Goal: Obtain resource: Download file/media

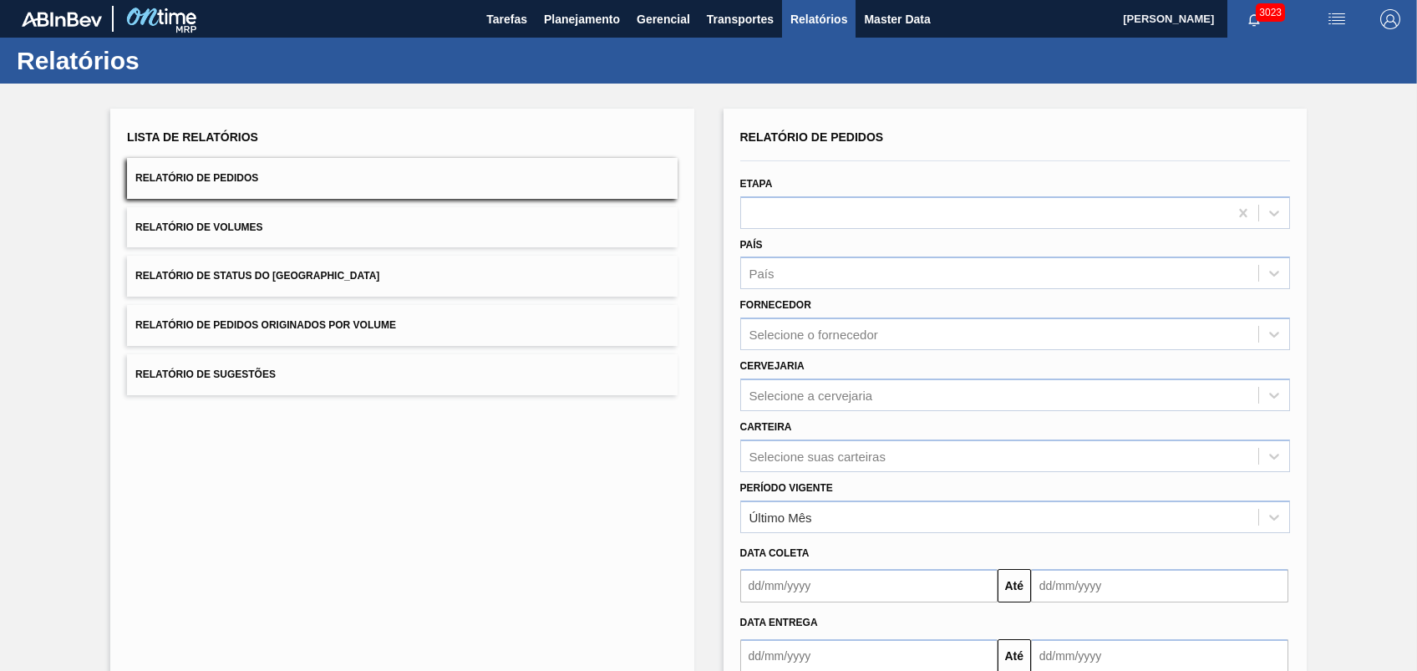
click at [273, 321] on span "Relatório de Pedidos Originados por Volume" at bounding box center [265, 325] width 261 height 12
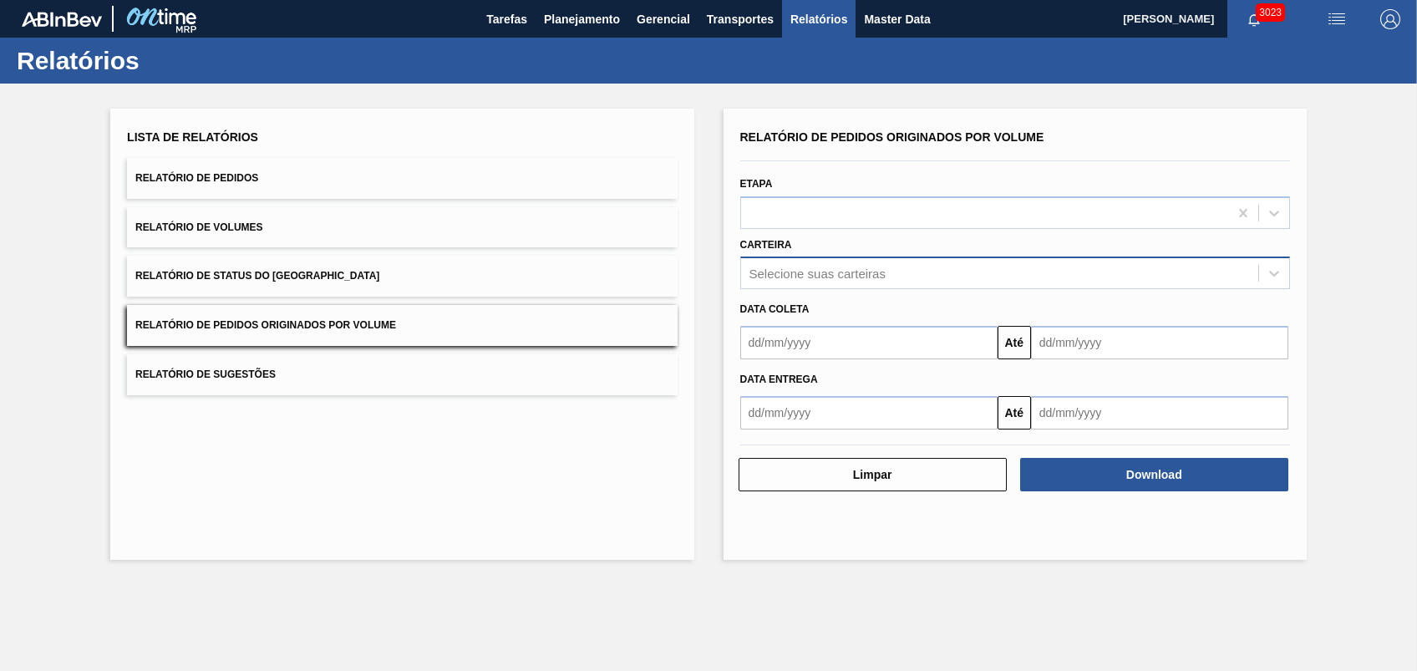
click at [893, 274] on div "Selecione suas carteiras" at bounding box center [999, 274] width 517 height 24
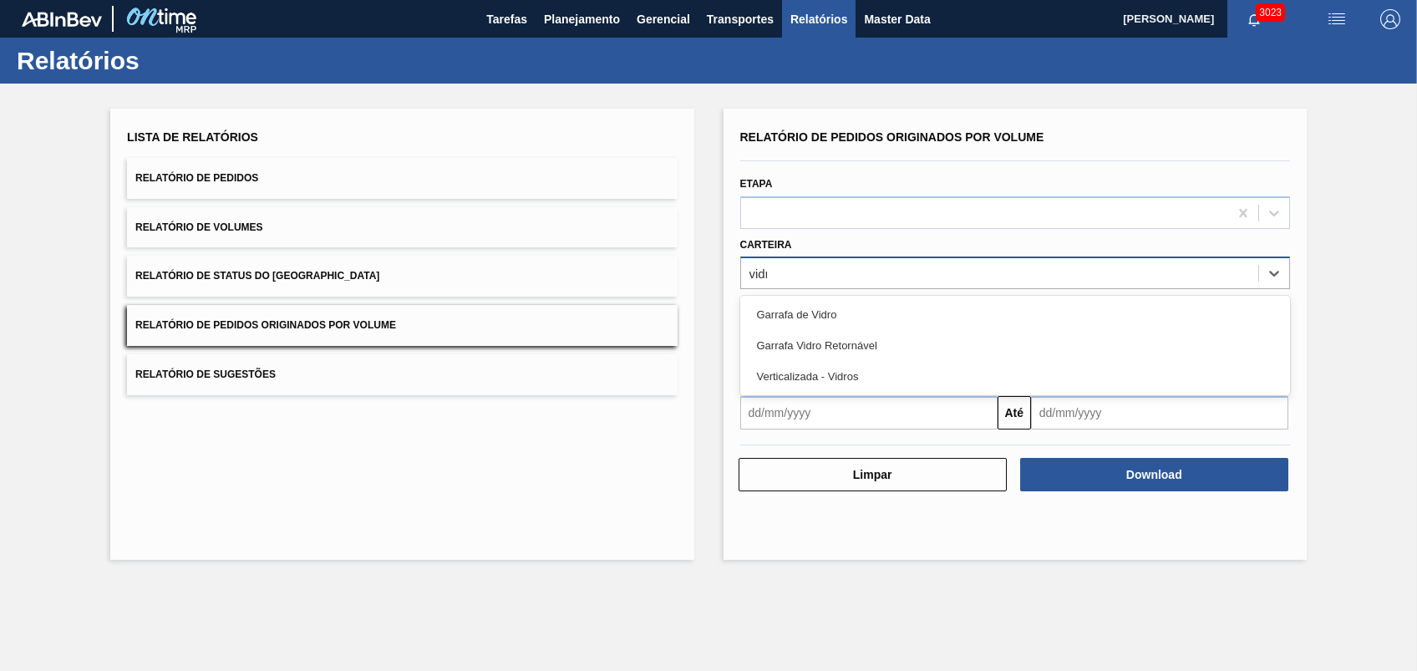
type input "vidro"
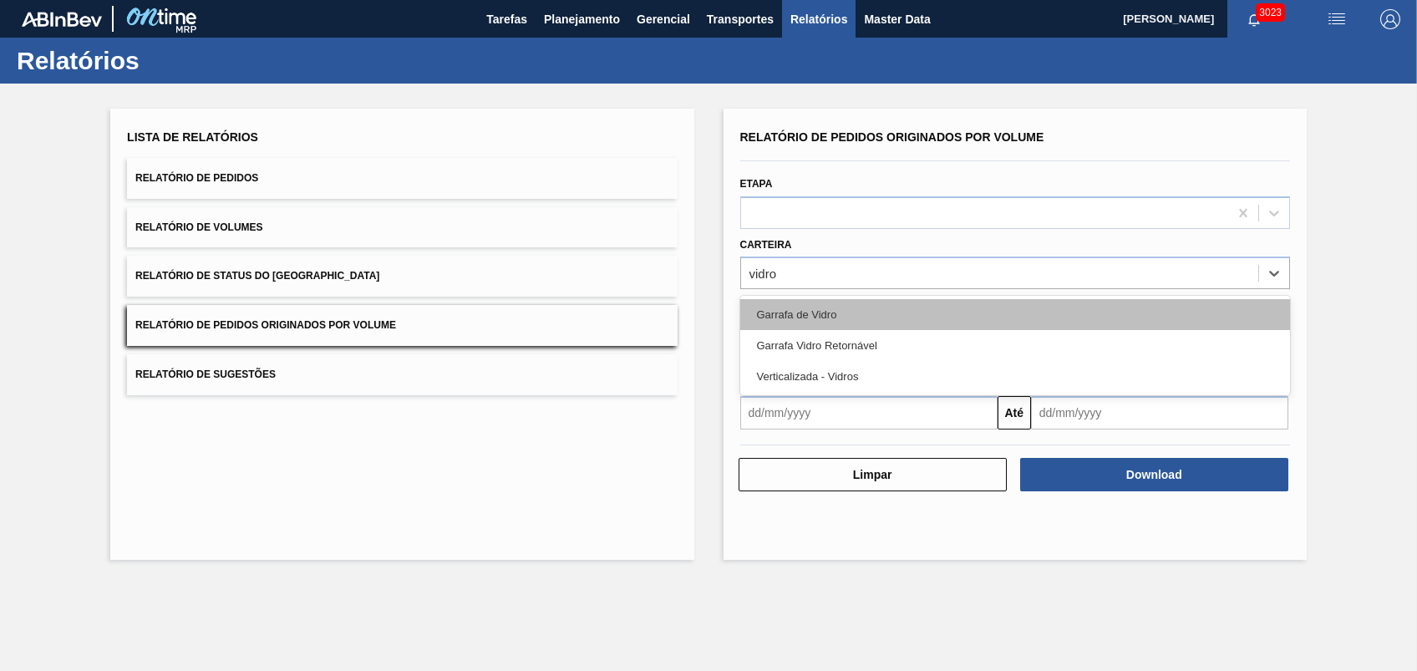
click at [841, 313] on div "Garrafa de Vidro" at bounding box center [1015, 314] width 550 height 31
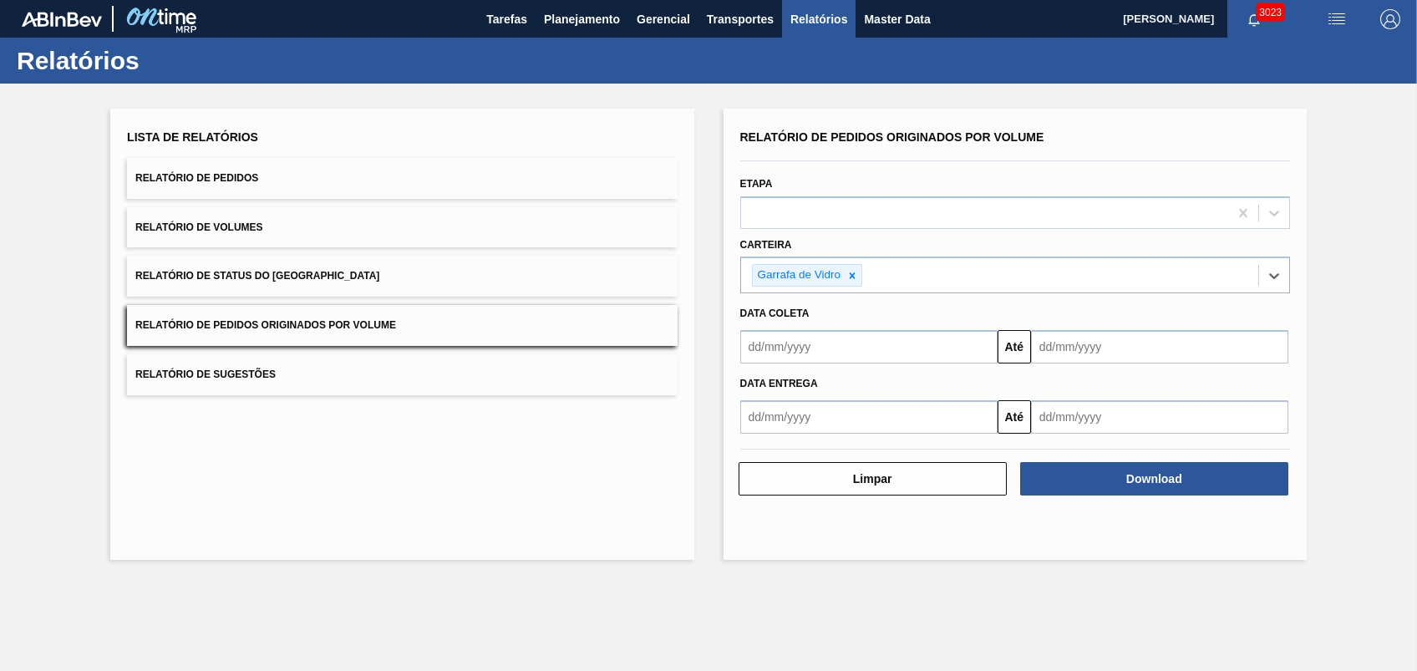
click at [843, 349] on input "text" at bounding box center [868, 346] width 257 height 33
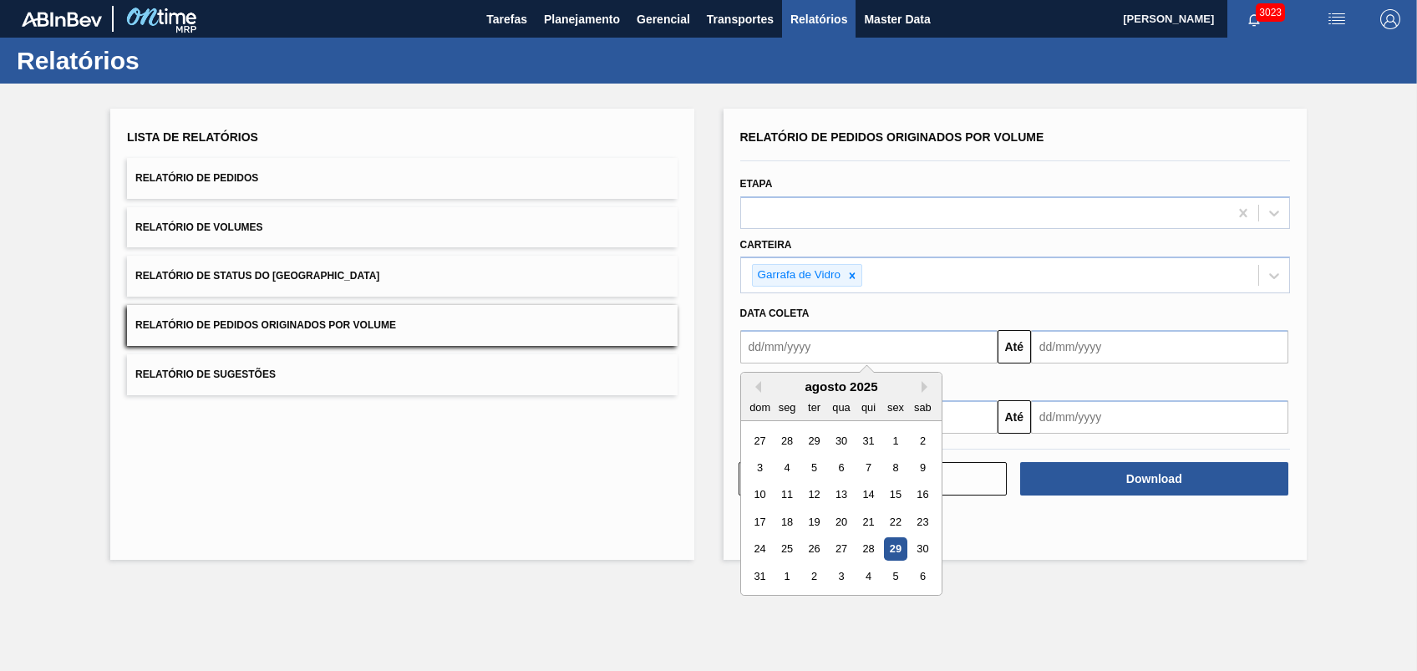
type input "[DATE]"
click at [1090, 352] on input "[DATE]" at bounding box center [1159, 346] width 257 height 33
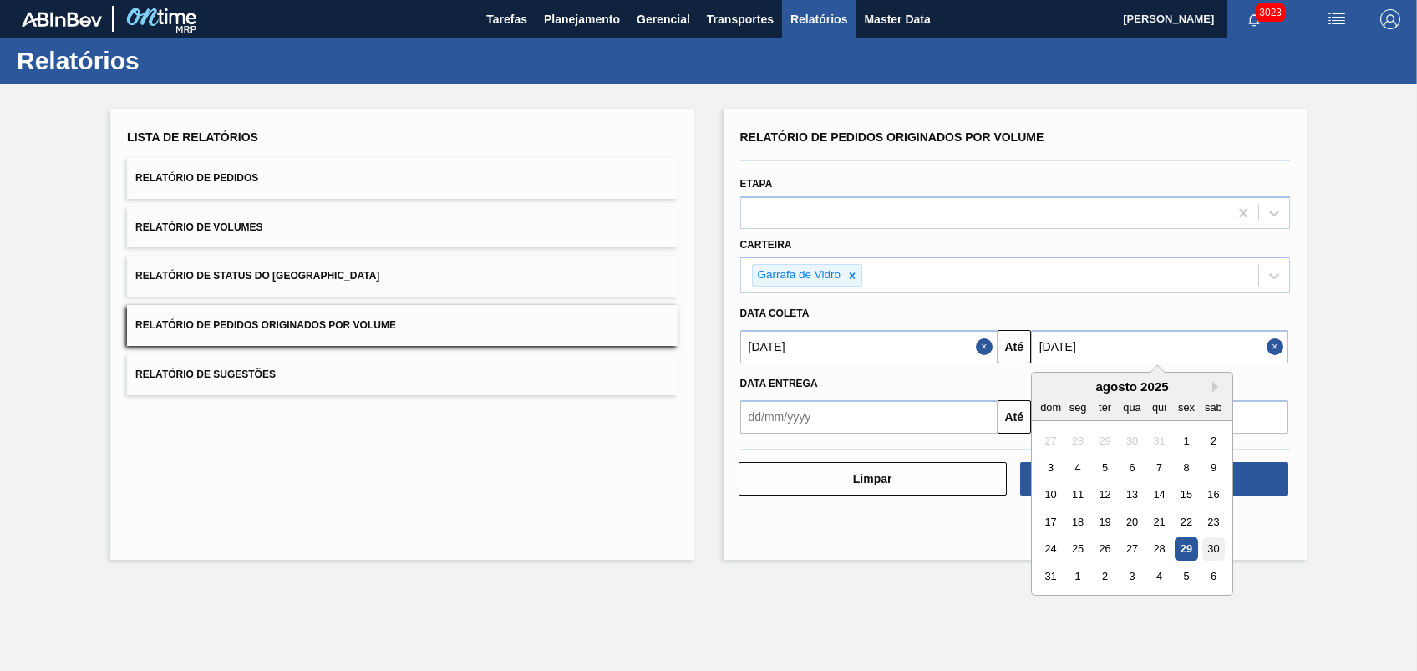
click at [1213, 548] on div "30" at bounding box center [1214, 549] width 23 height 23
type input "[DATE]"
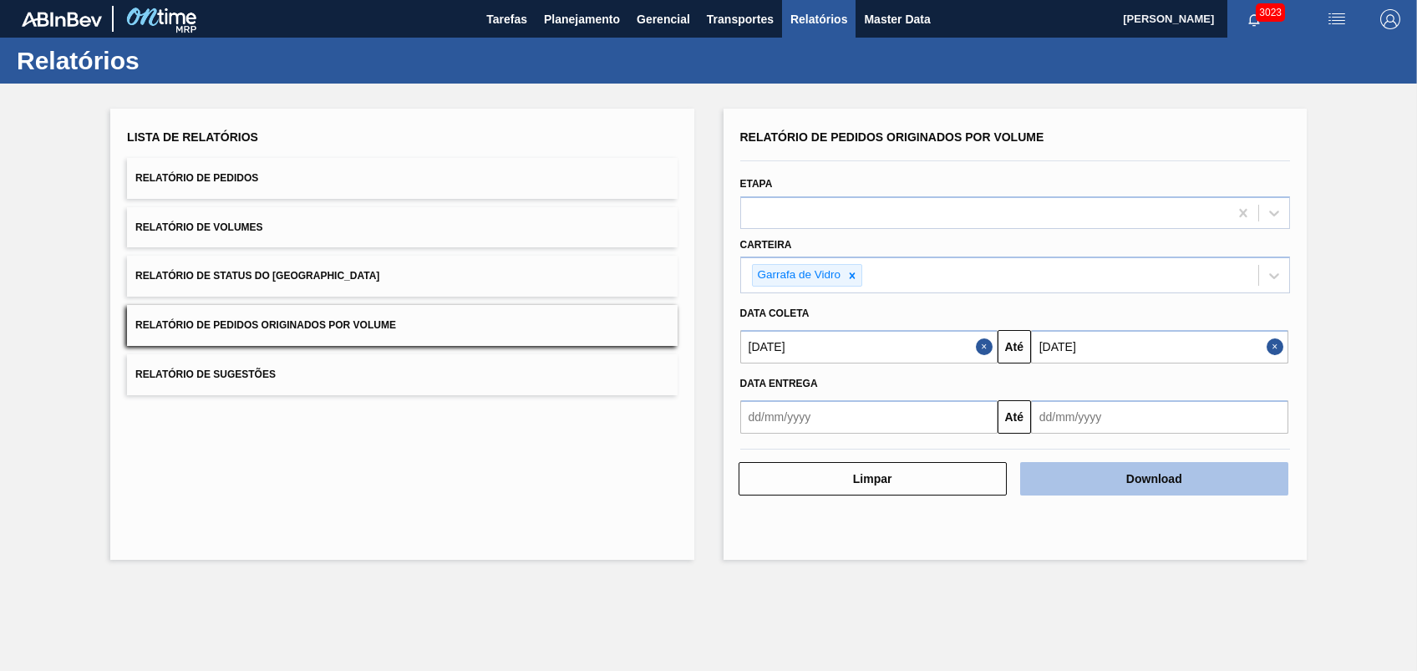
click at [1127, 486] on button "Download" at bounding box center [1154, 478] width 268 height 33
